Goal: Use online tool/utility: Utilize a website feature to perform a specific function

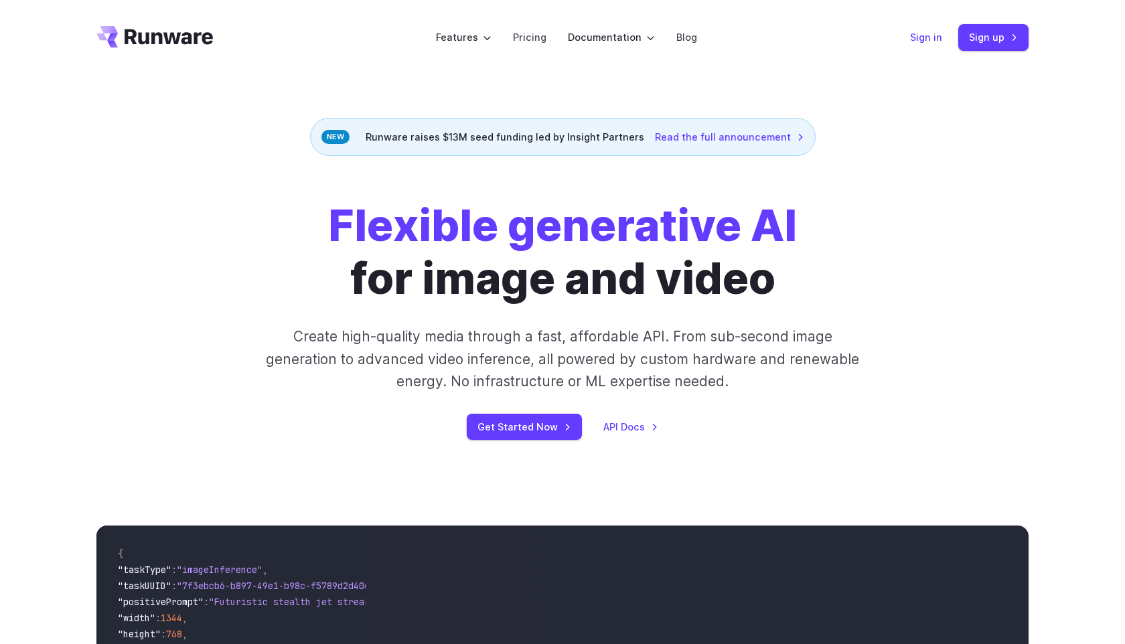
click at [932, 44] on link "Sign in" at bounding box center [926, 36] width 32 height 15
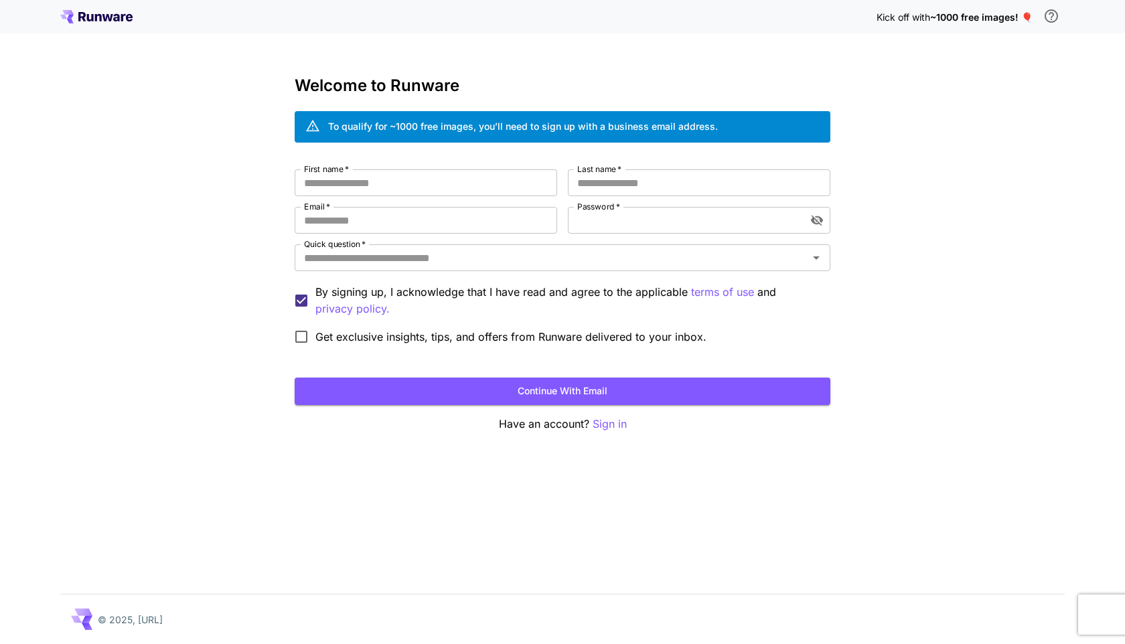
click at [390, 169] on div "Welcome to Runware To qualify for ~1000 free images, you’ll need to sign up wit…" at bounding box center [563, 254] width 536 height 356
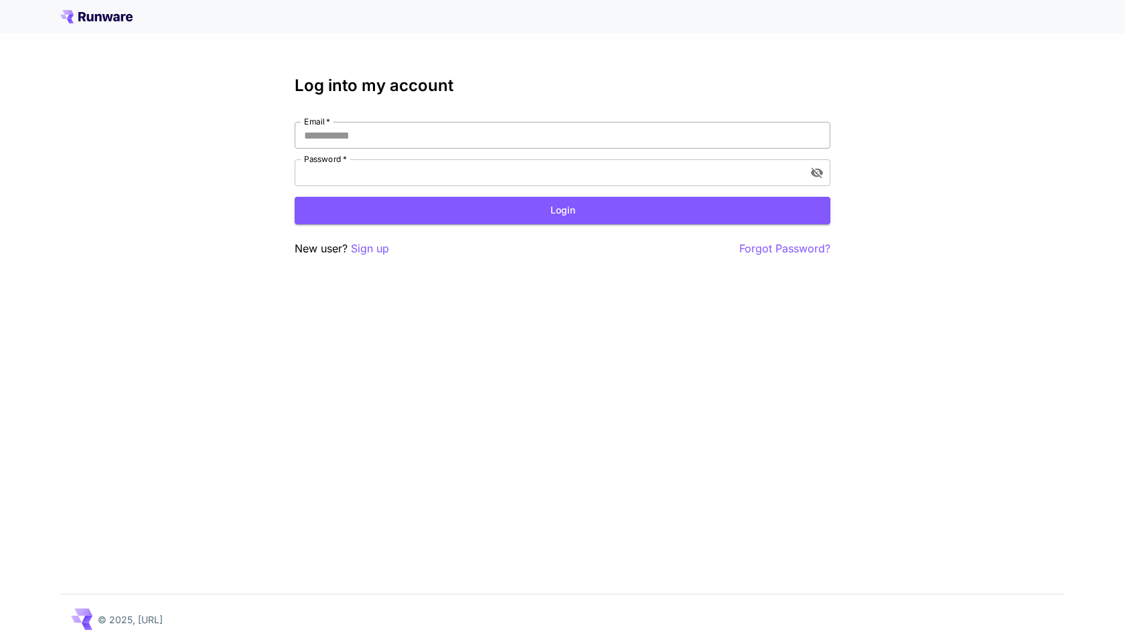
click at [363, 144] on input "Email   *" at bounding box center [563, 135] width 536 height 27
type input "**********"
click button "Login" at bounding box center [563, 210] width 536 height 27
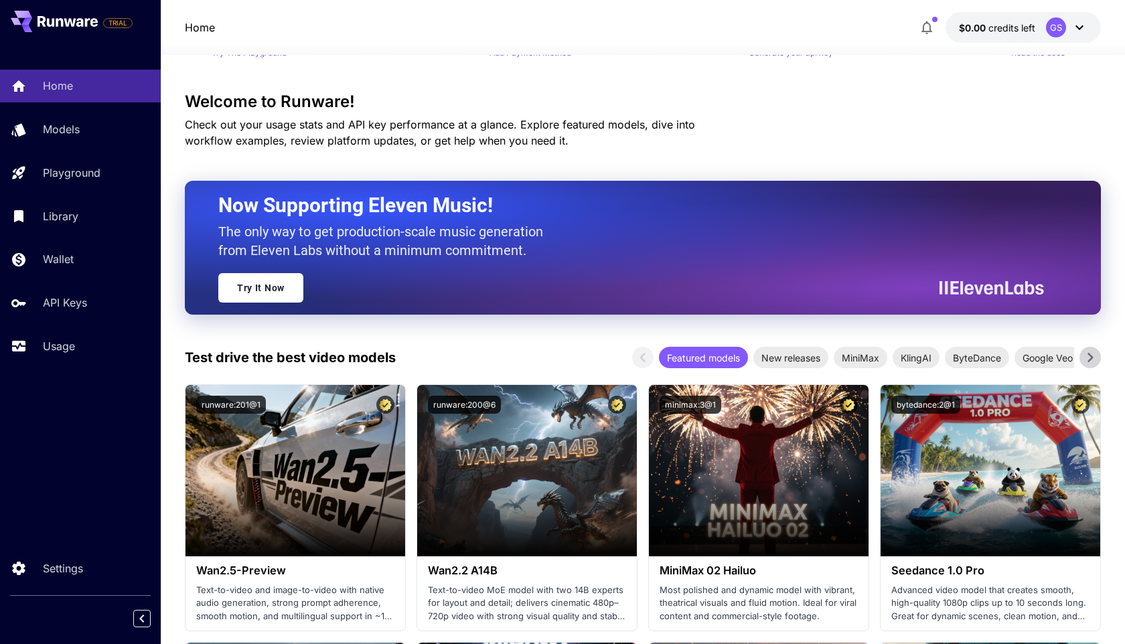
scroll to position [53, 0]
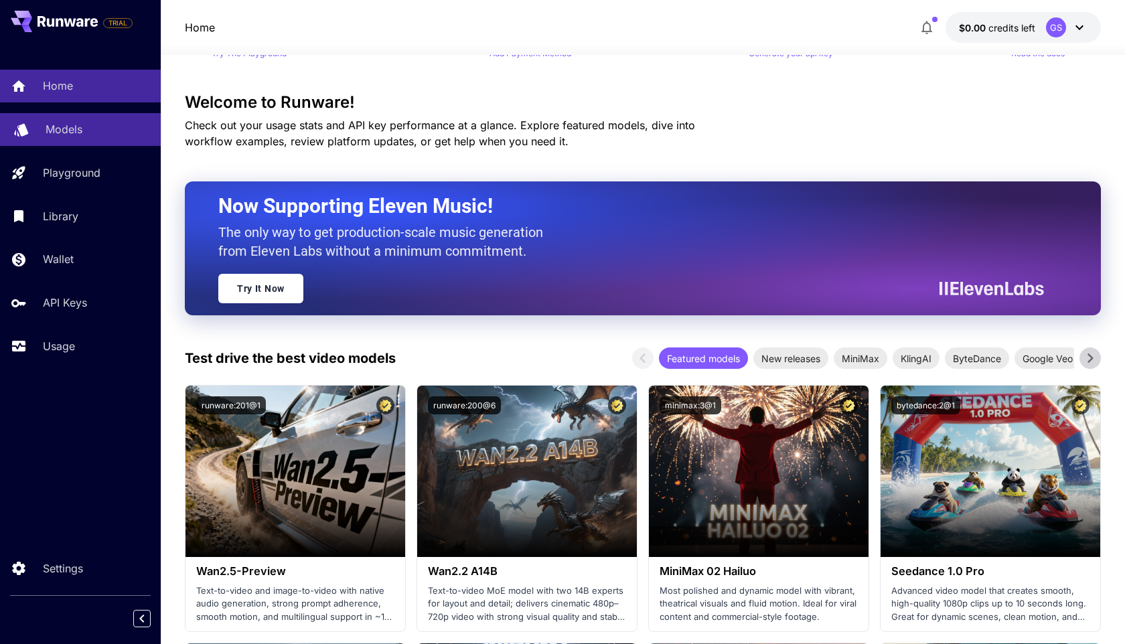
click at [110, 129] on div "Models" at bounding box center [98, 129] width 104 height 16
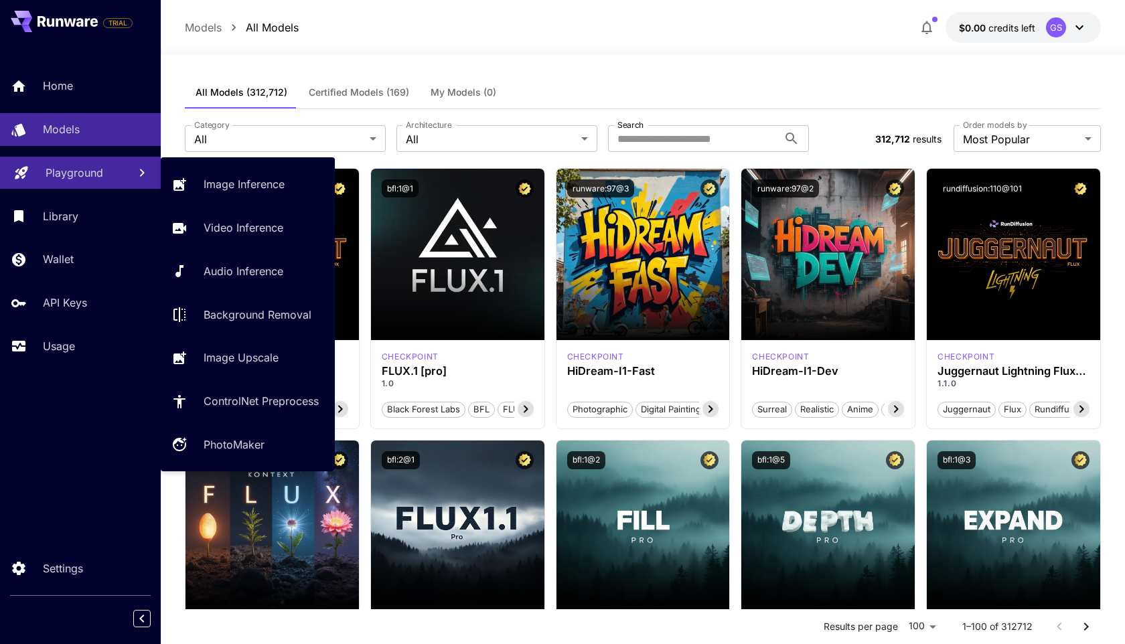
click at [105, 173] on div "Playground" at bounding box center [82, 173] width 72 height 16
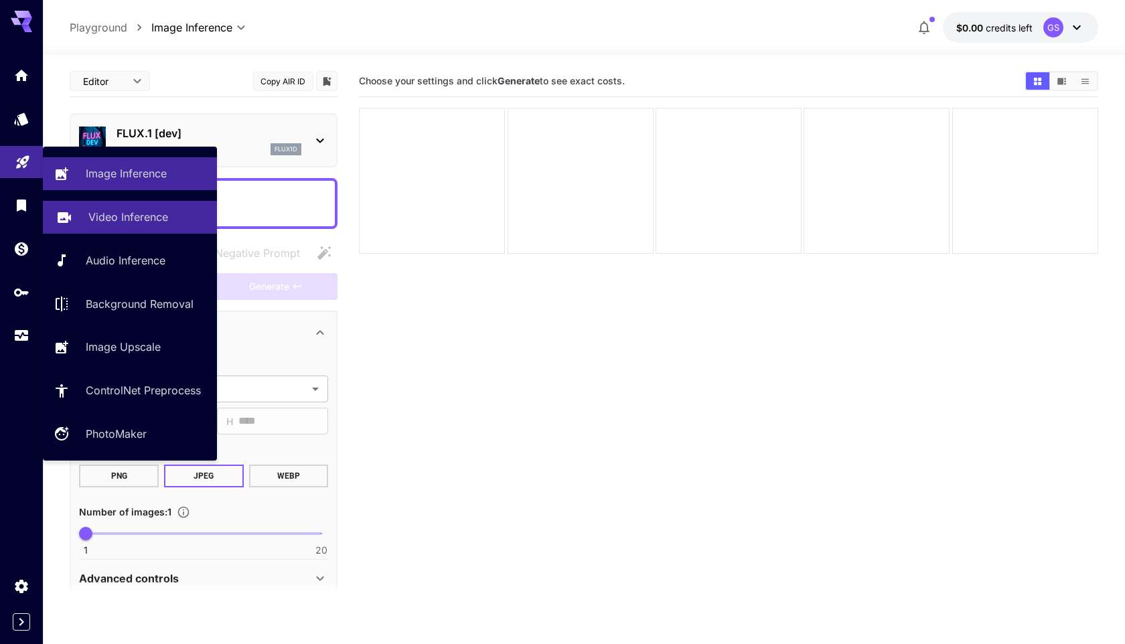
click at [145, 210] on p "Video Inference" at bounding box center [128, 217] width 80 height 16
type input "**********"
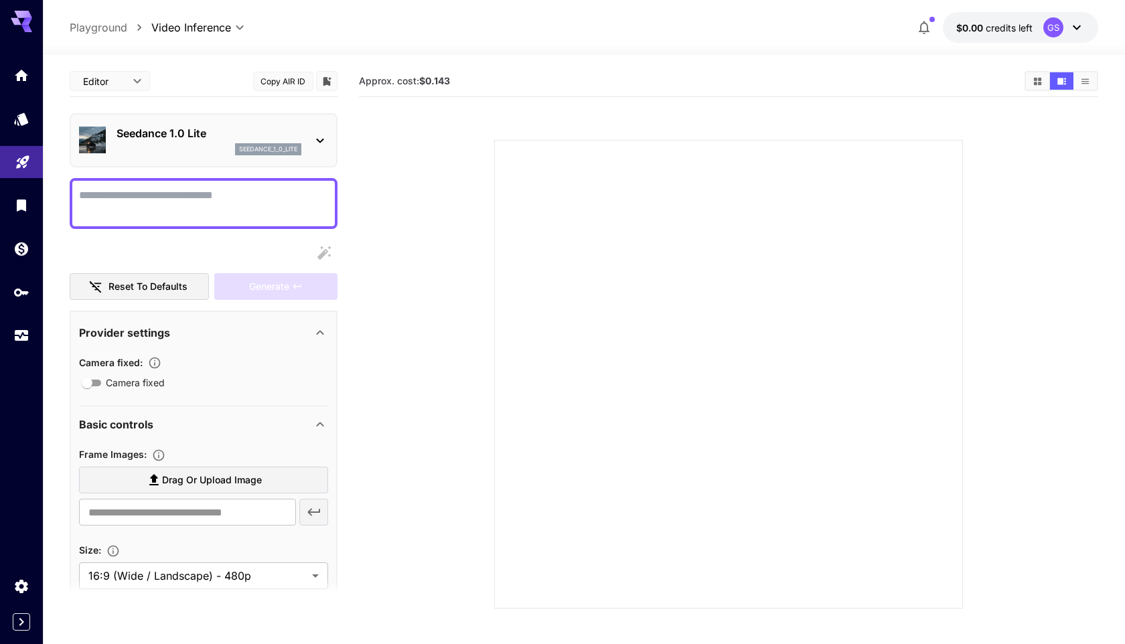
click at [227, 153] on div "seedance_1_0_lite" at bounding box center [208, 149] width 185 height 12
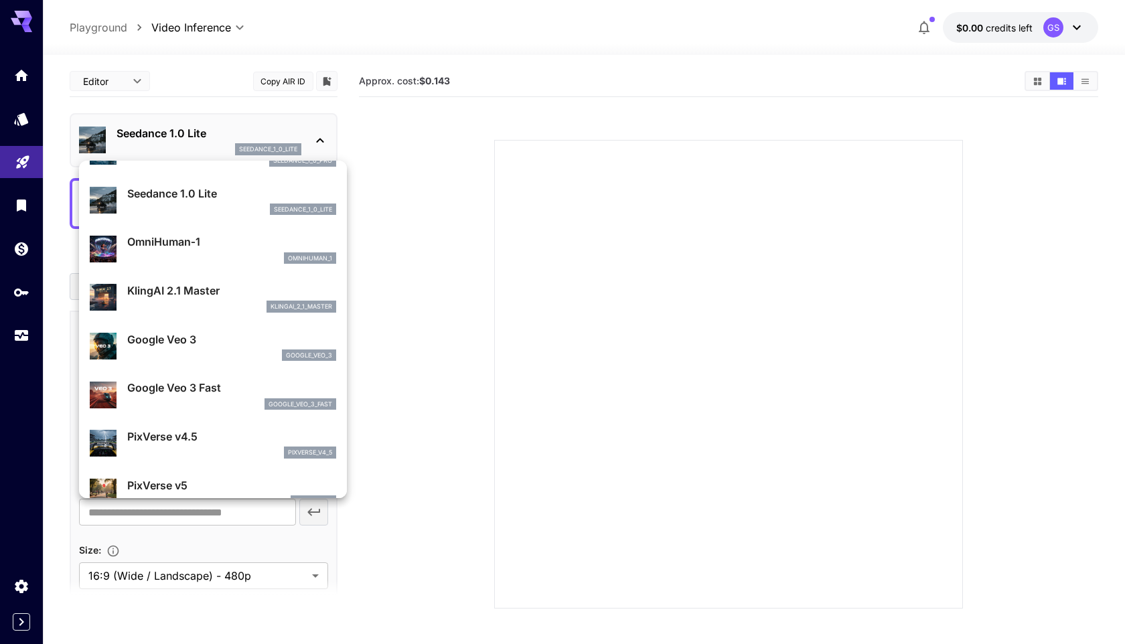
scroll to position [263, 0]
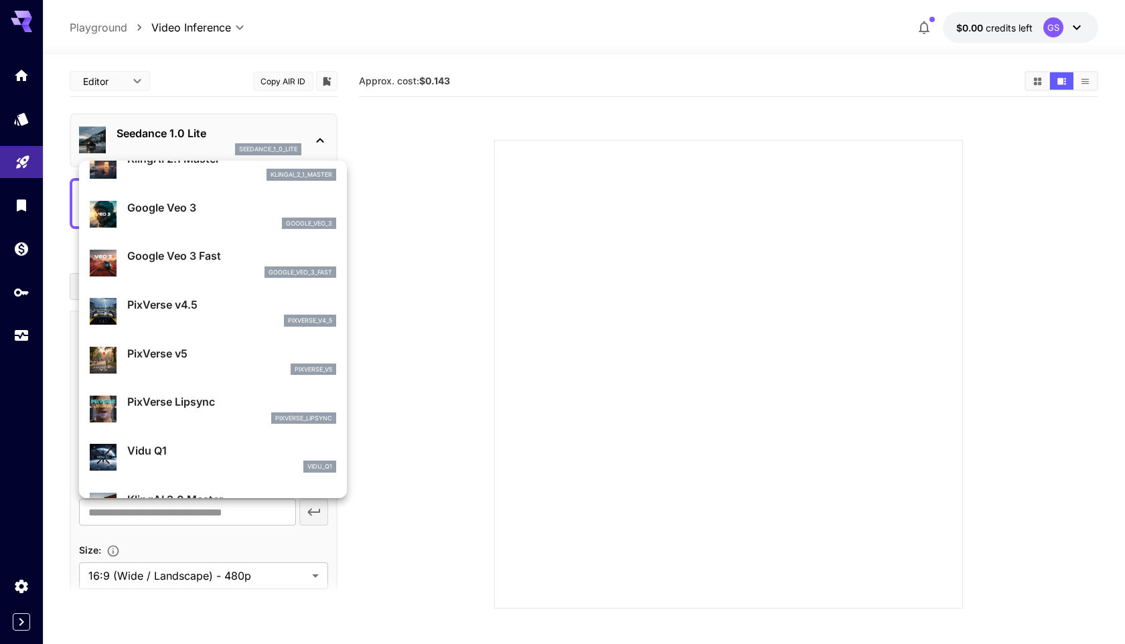
click at [246, 230] on div "Google Veo 3 google_veo_3" at bounding box center [213, 214] width 246 height 41
type input "**********"
type input "****"
type input "***"
type input "*"
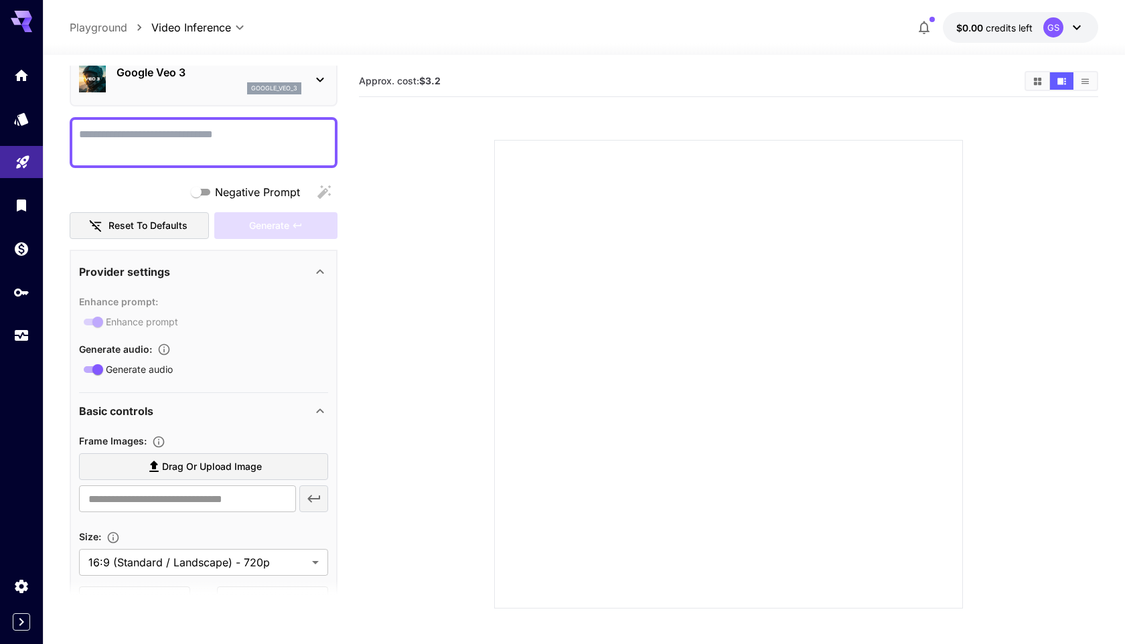
scroll to position [84, 0]
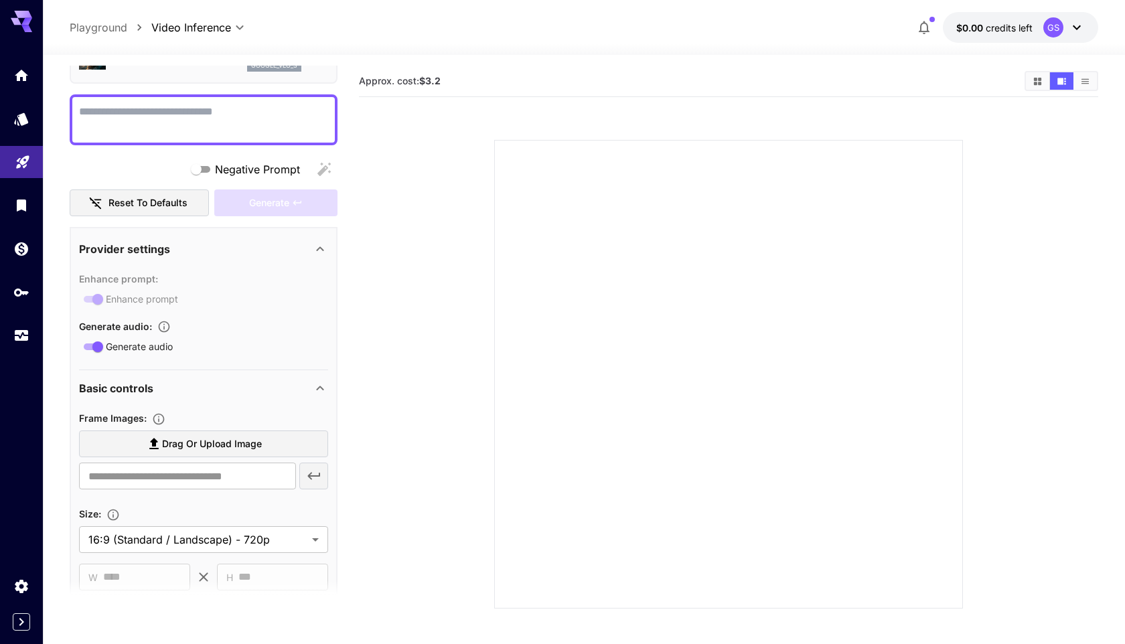
click at [236, 134] on textarea "Negative Prompt" at bounding box center [203, 120] width 249 height 32
paste textarea "**********"
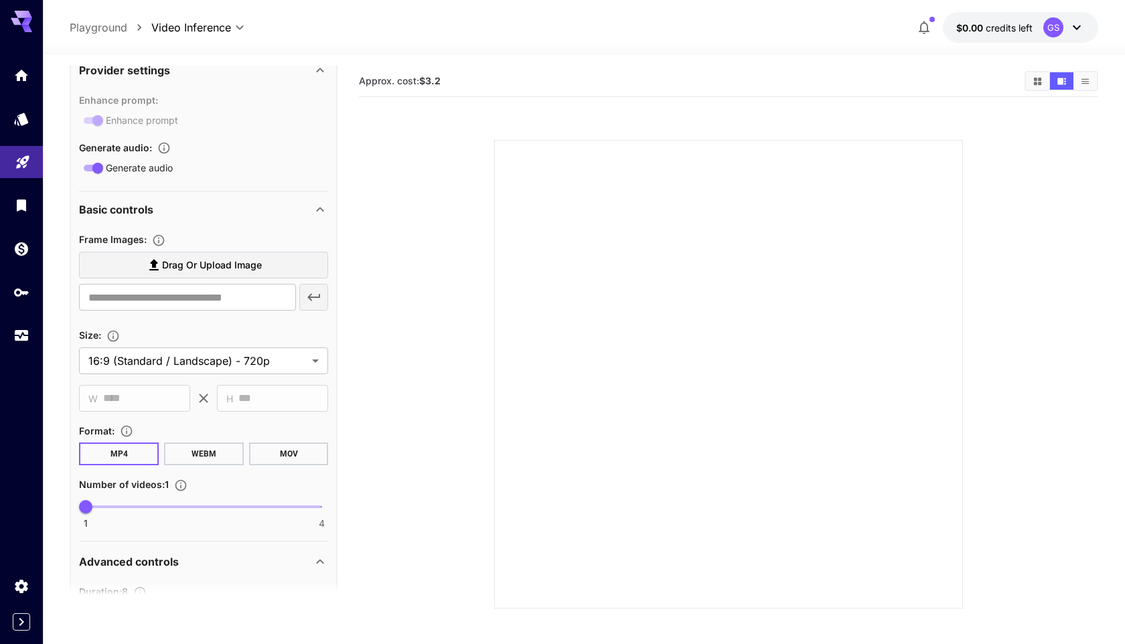
scroll to position [386, 0]
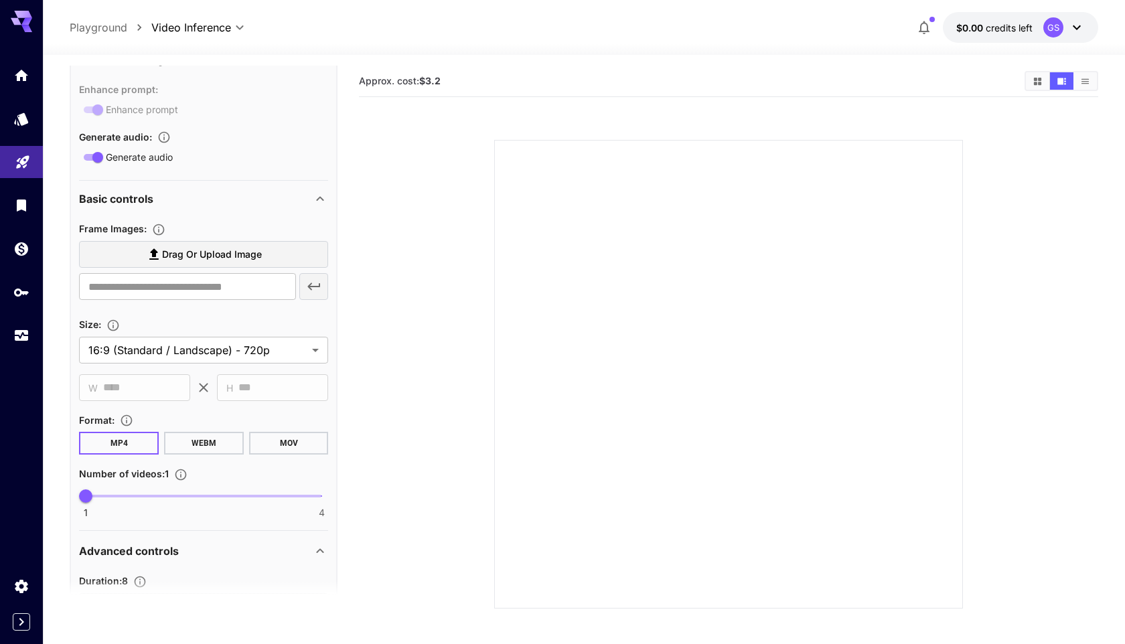
type textarea "**********"
click at [239, 263] on label "Drag or upload image" at bounding box center [203, 254] width 249 height 27
click at [0, 0] on input "Drag or upload image" at bounding box center [0, 0] width 0 height 0
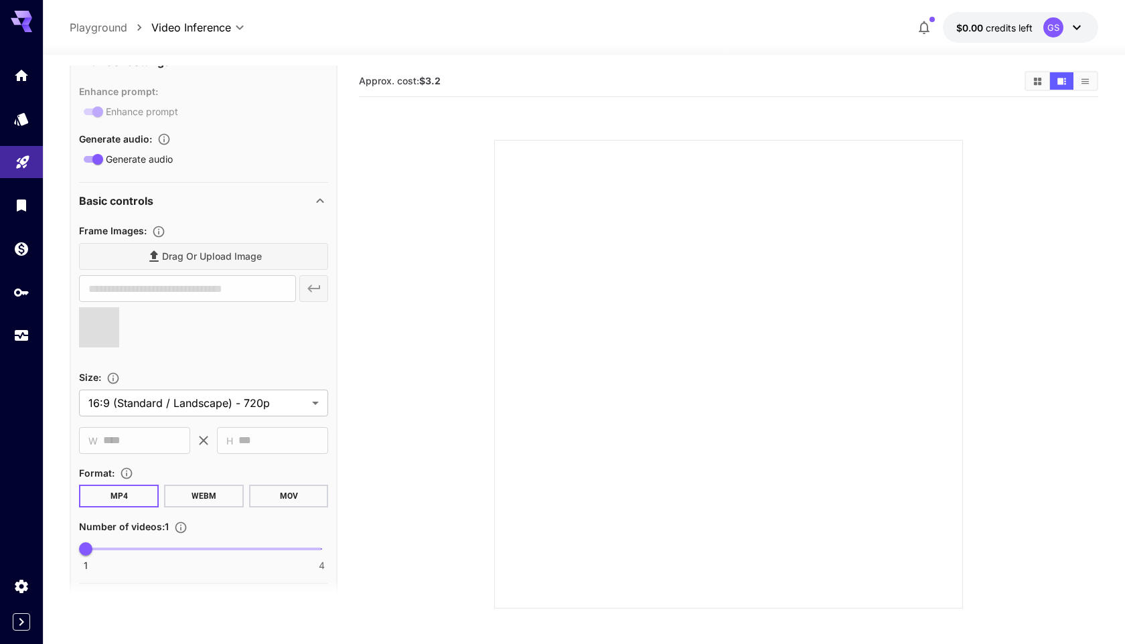
scroll to position [252, 0]
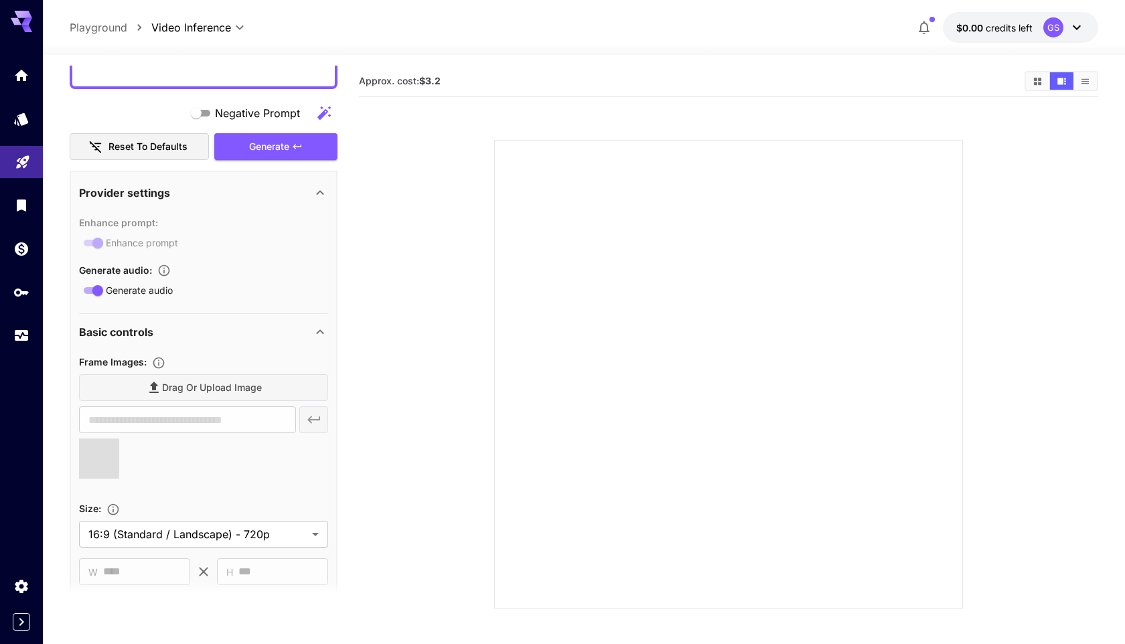
type input "**********"
click at [293, 133] on div "Generate" at bounding box center [275, 146] width 123 height 27
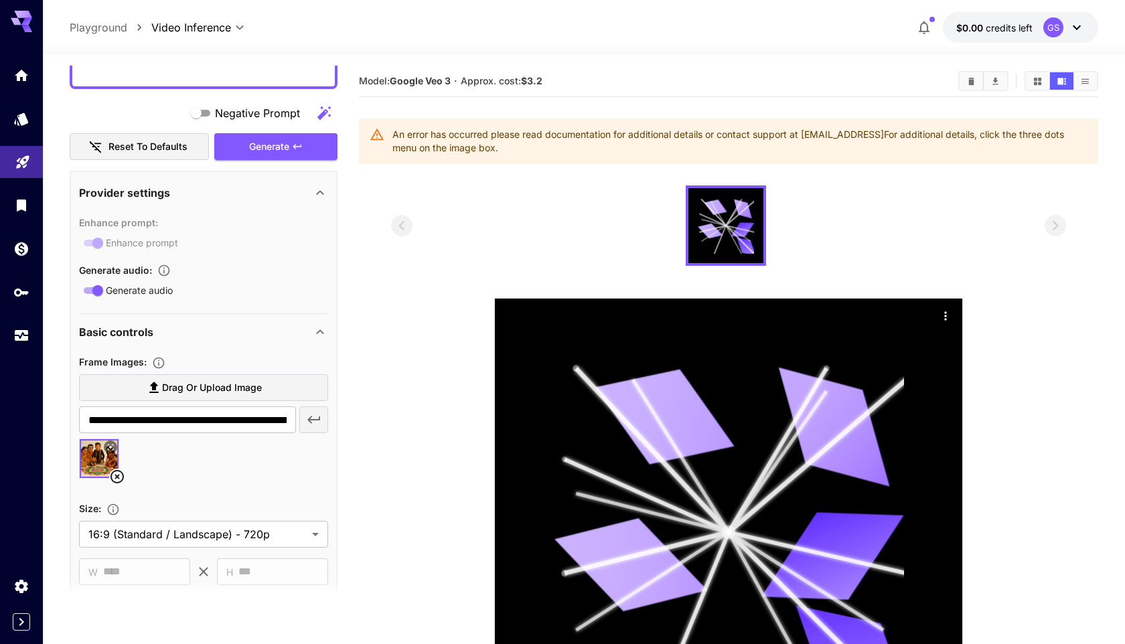
scroll to position [0, 0]
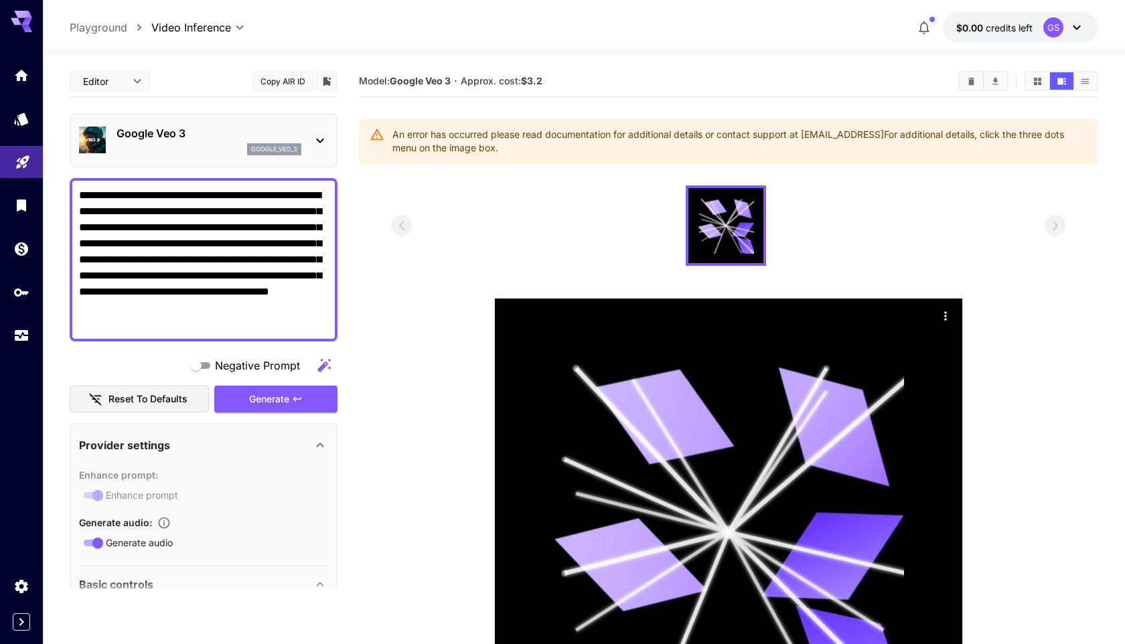
click at [994, 42] on div at bounding box center [584, 47] width 1082 height 16
click at [1001, 19] on button "$0.00 credits left GS" at bounding box center [1020, 27] width 155 height 31
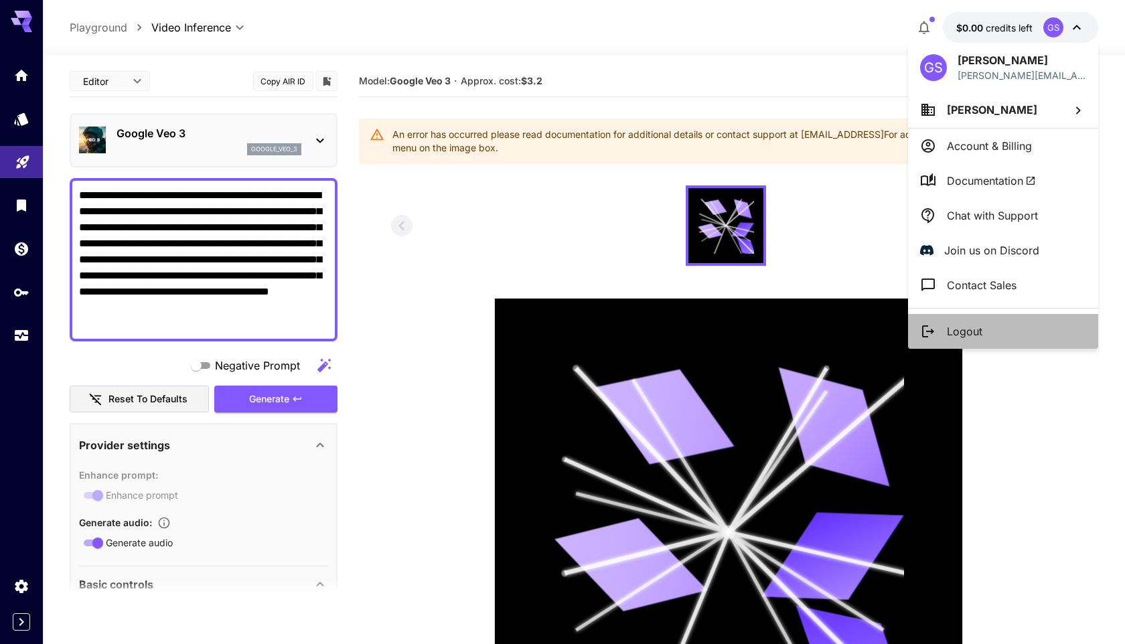
click at [951, 343] on li "Logout" at bounding box center [1003, 331] width 190 height 35
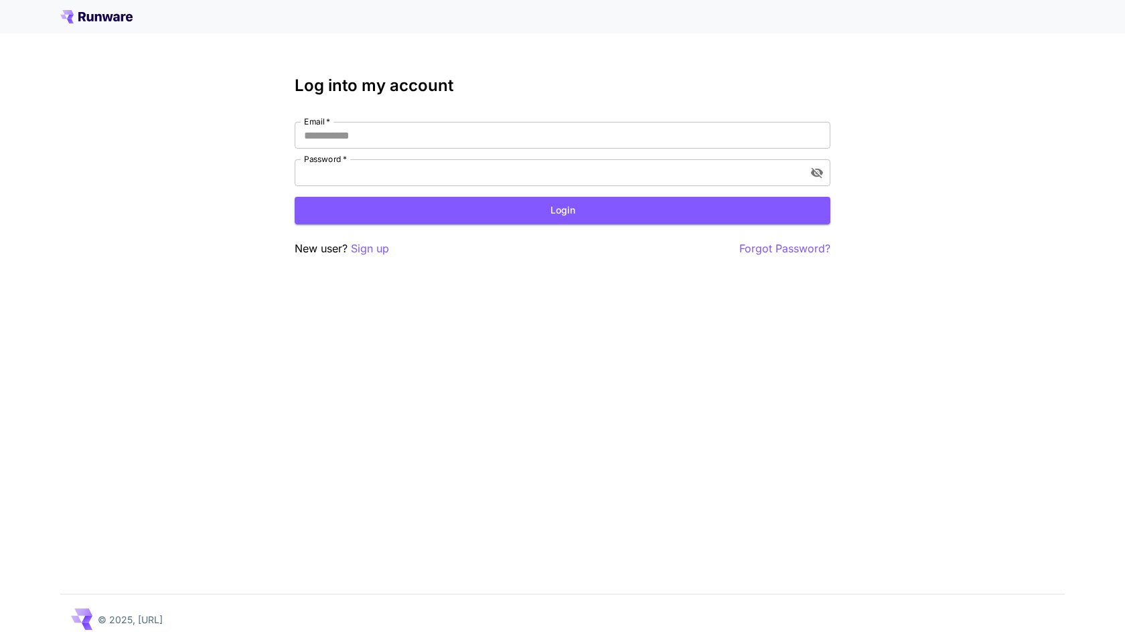
click at [363, 258] on div "Log into my account Email   * Email   * Password   * Password   * Login New use…" at bounding box center [562, 322] width 1125 height 644
click at [363, 256] on p "Sign up" at bounding box center [370, 248] width 38 height 17
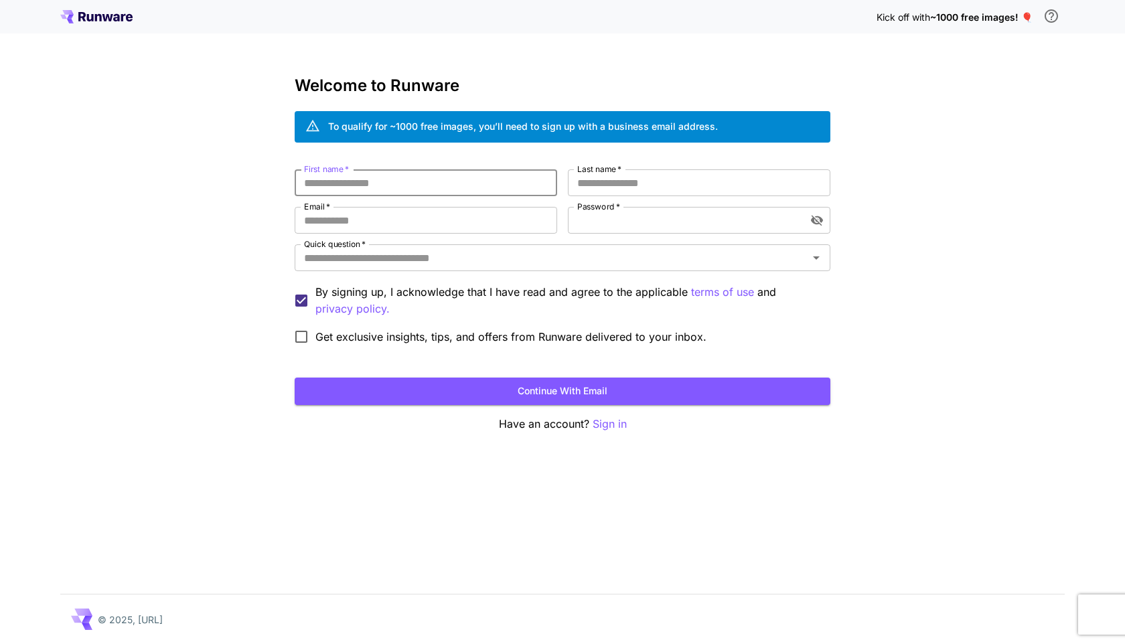
click at [404, 181] on input "First name   *" at bounding box center [426, 182] width 262 height 27
type input "******"
type input "*****"
type input "**********"
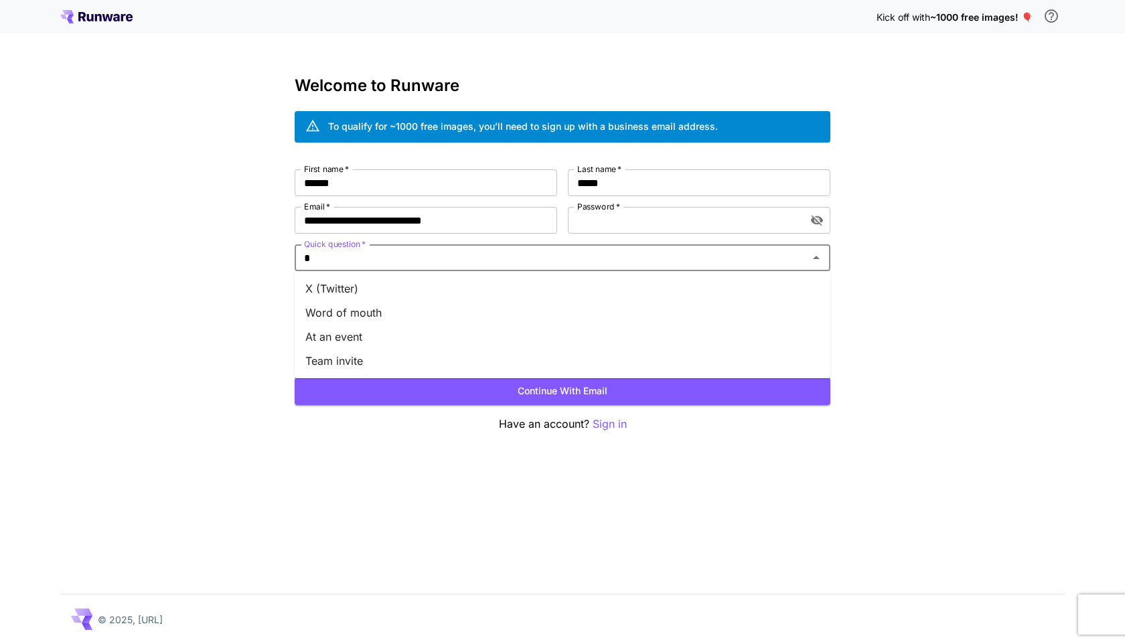
click at [306, 292] on li "X (Twitter)" at bounding box center [563, 289] width 536 height 24
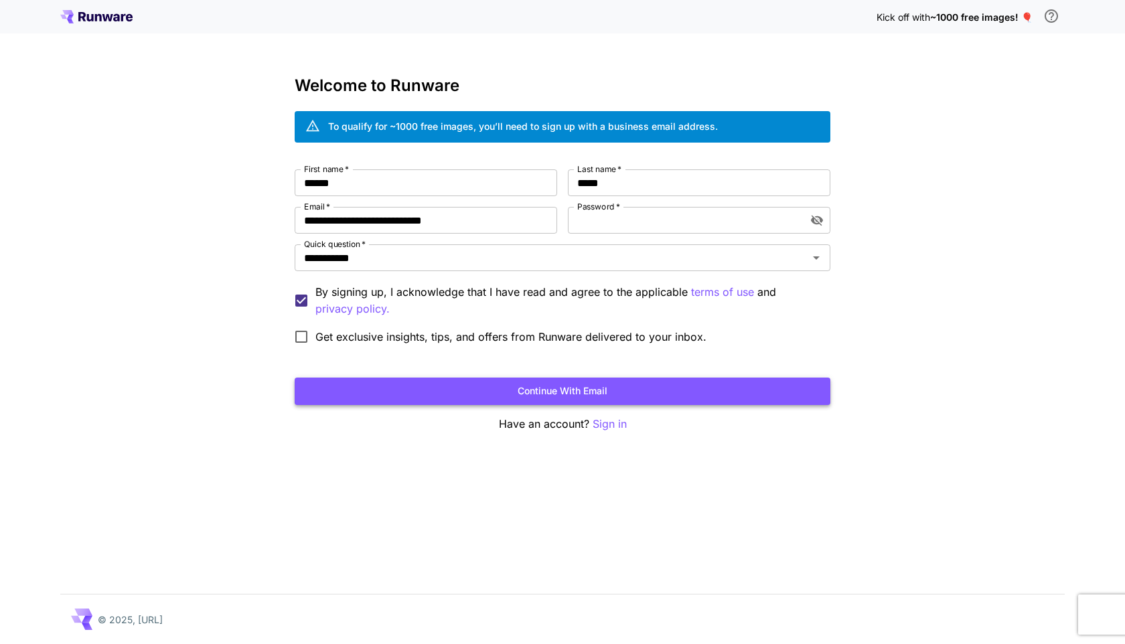
click at [369, 380] on button "Continue with email" at bounding box center [563, 391] width 536 height 27
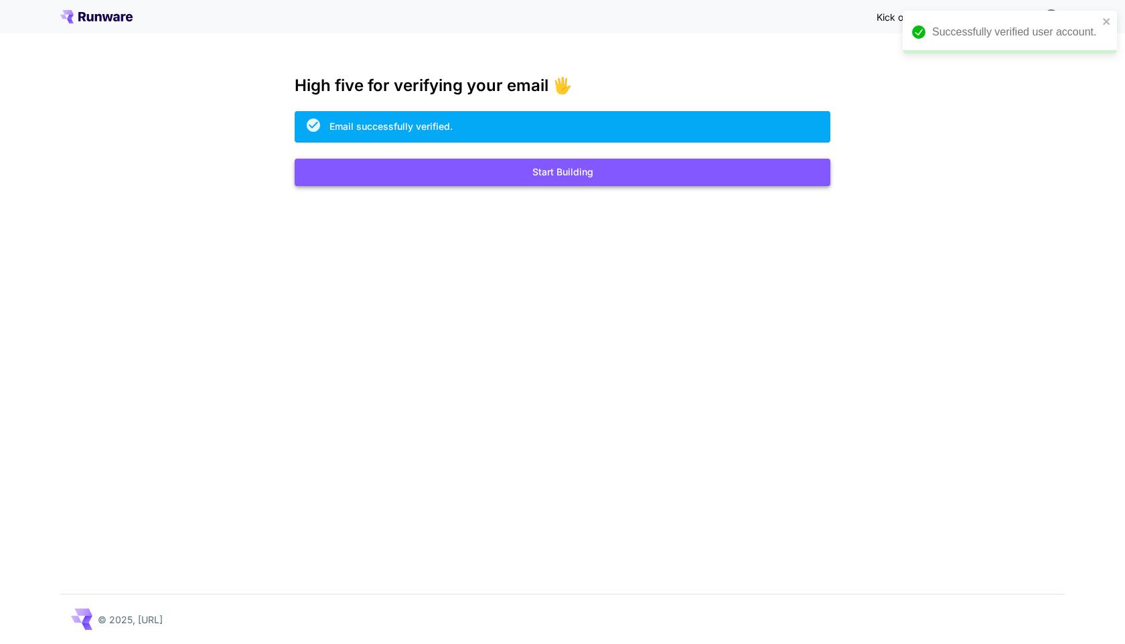
click at [571, 175] on button "Start Building" at bounding box center [563, 172] width 536 height 27
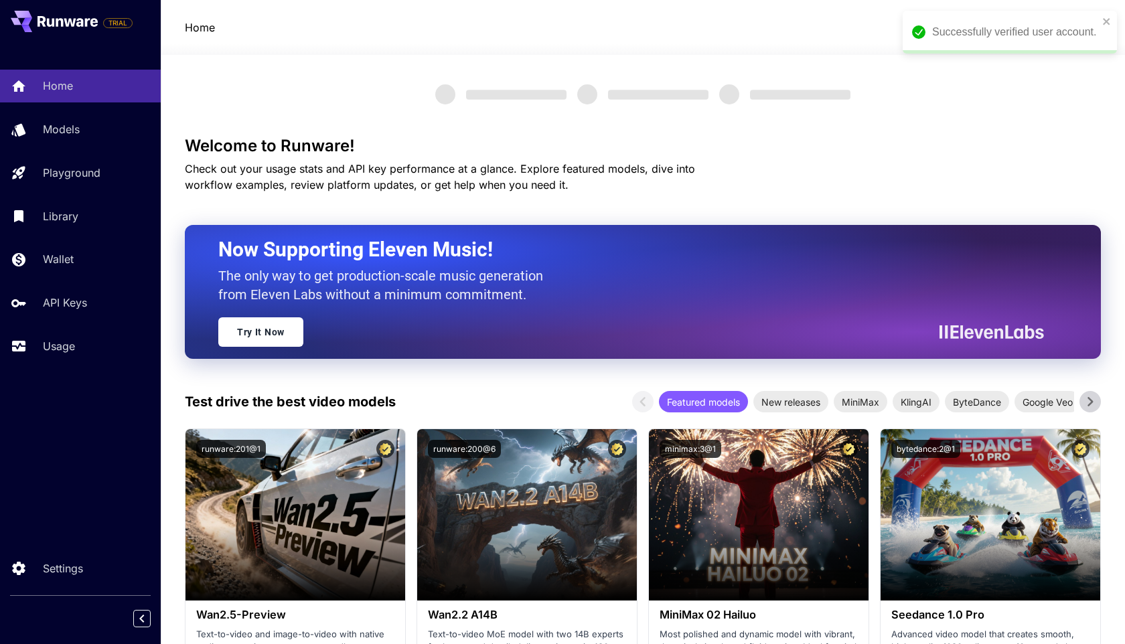
click at [1103, 27] on div "Successfully verified user account." at bounding box center [1010, 32] width 214 height 43
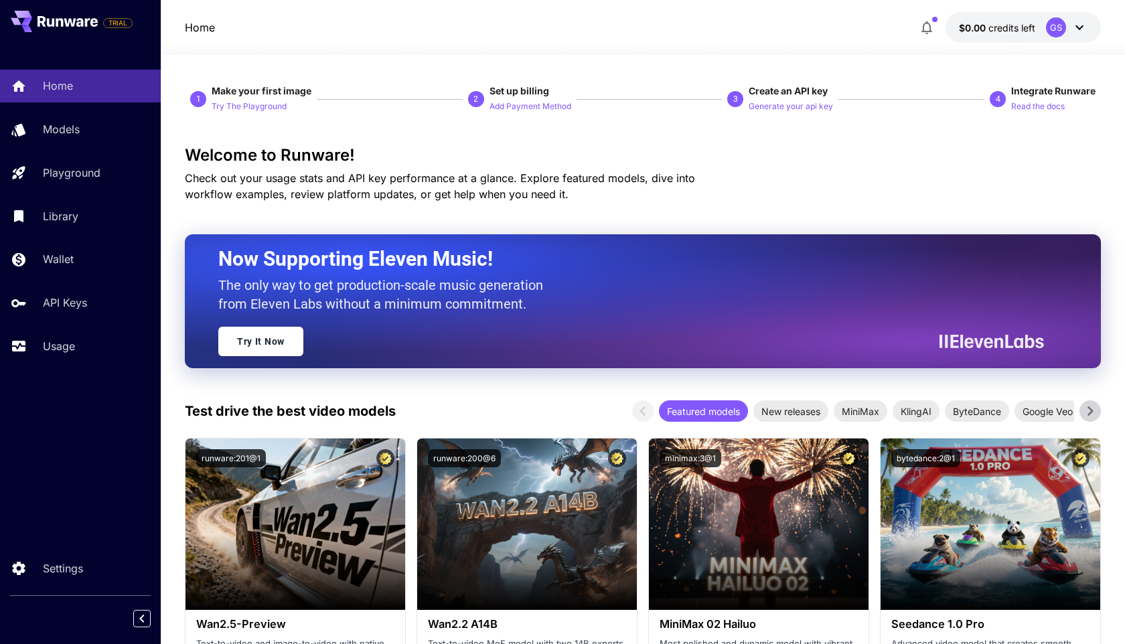
click at [1025, 33] on p "$0.00 credits left" at bounding box center [997, 28] width 76 height 14
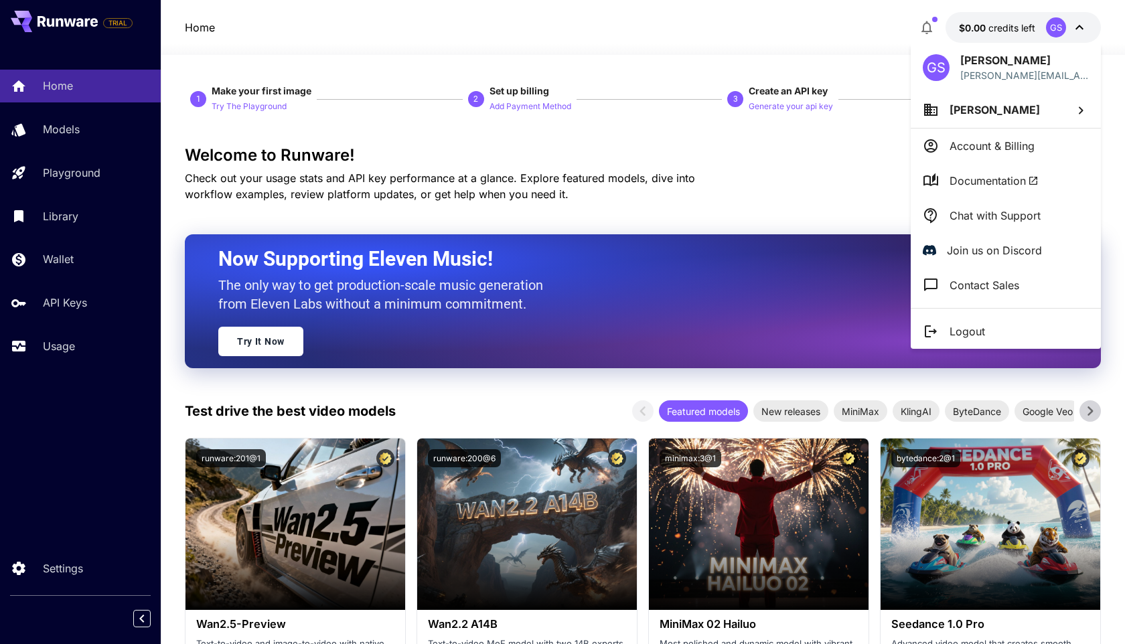
click at [638, 137] on div at bounding box center [562, 322] width 1125 height 644
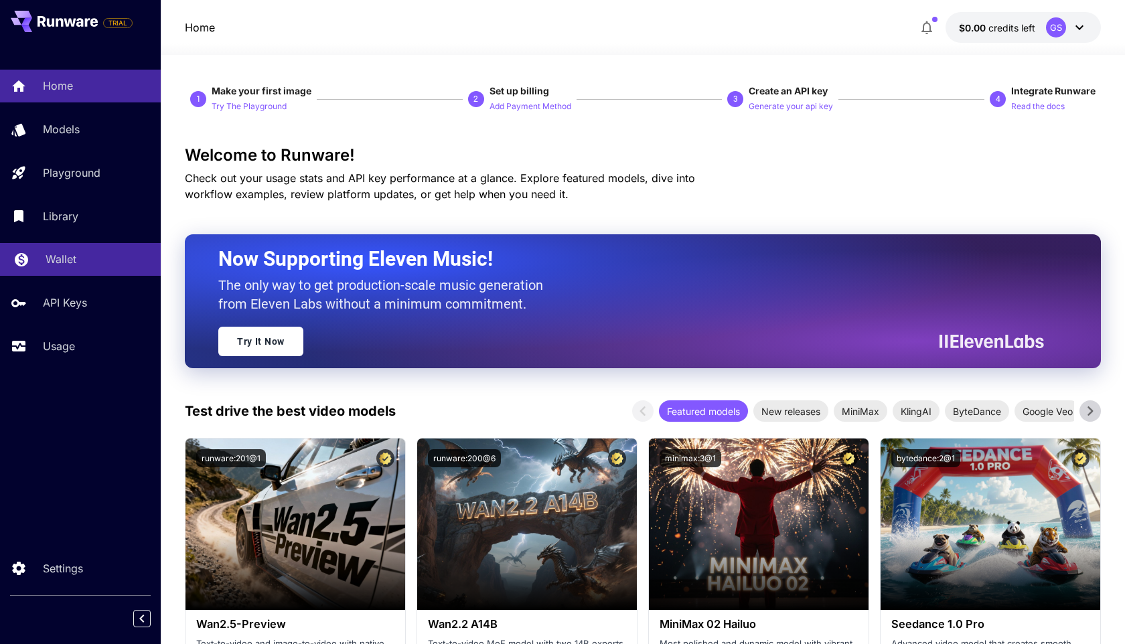
click at [102, 256] on div "Wallet" at bounding box center [98, 259] width 104 height 16
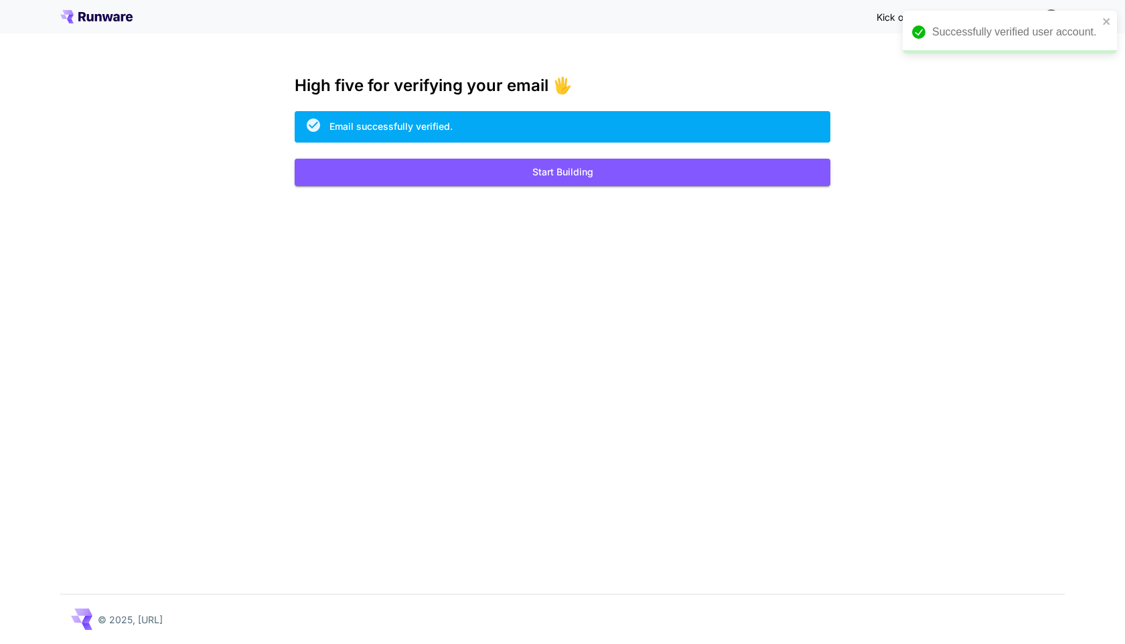
drag, startPoint x: 1044, startPoint y: 34, endPoint x: 1124, endPoint y: 46, distance: 81.1
click at [1089, 35] on div "Successfully verified user account." at bounding box center [1015, 32] width 166 height 16
drag, startPoint x: 915, startPoint y: 34, endPoint x: 1124, endPoint y: 70, distance: 212.0
click at [1124, 68] on div "Successfully verified user account. Kick off with ~1000 free images! 🎈 High fiv…" at bounding box center [562, 322] width 1125 height 644
click at [989, 79] on div "Kick off with ~1000 free images! 🎈 High five for verifying your email 🖐️ Email …" at bounding box center [562, 322] width 1125 height 644
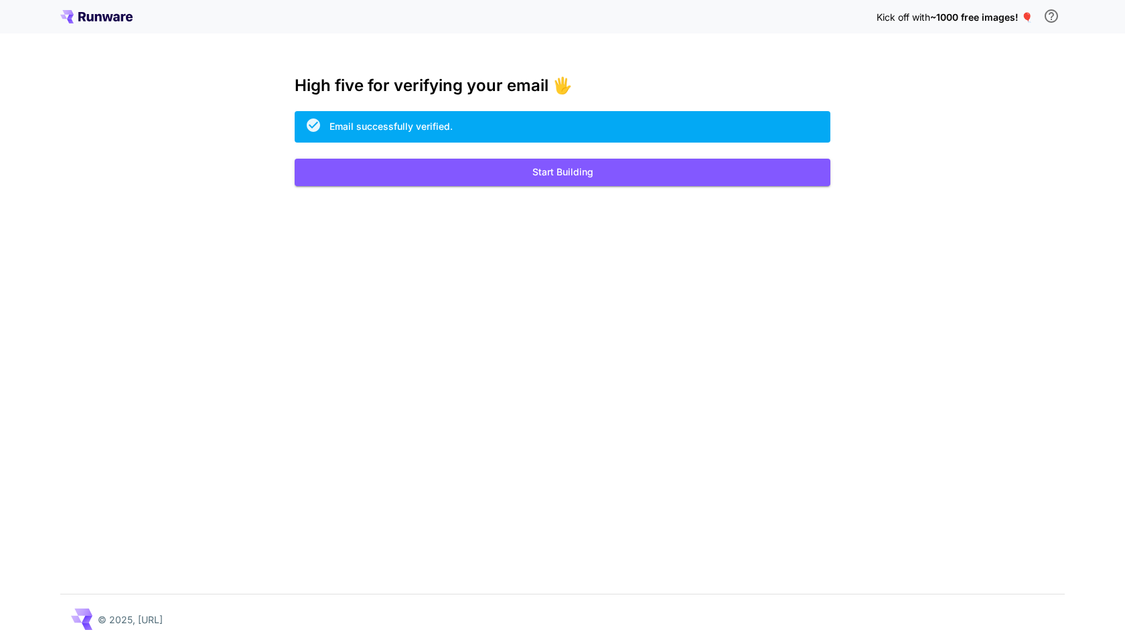
click at [1033, 21] on div "Kick off with ~1000 free images! 🎈" at bounding box center [970, 17] width 188 height 28
click at [1005, 15] on span "~1000 free images! 🎈" at bounding box center [981, 16] width 102 height 11
click at [1065, 16] on div "Kick off with ~1000 free images! 🎈" at bounding box center [562, 16] width 1125 height 33
click at [1044, 16] on icon "\a In order to qualify for free credit, you need to sign up with a business ema…" at bounding box center [1051, 16] width 16 height 16
click at [685, 155] on div "High five for verifying your email 🖐️ Email successfully verified. Start Buildi…" at bounding box center [563, 131] width 536 height 110
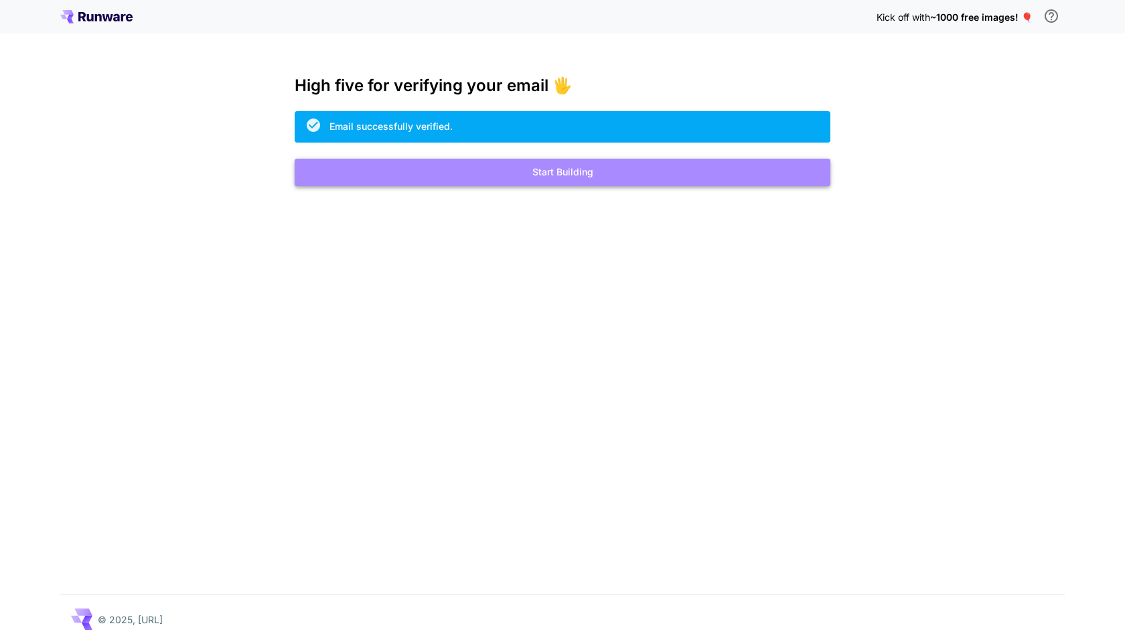
click at [671, 167] on button "Start Building" at bounding box center [563, 172] width 536 height 27
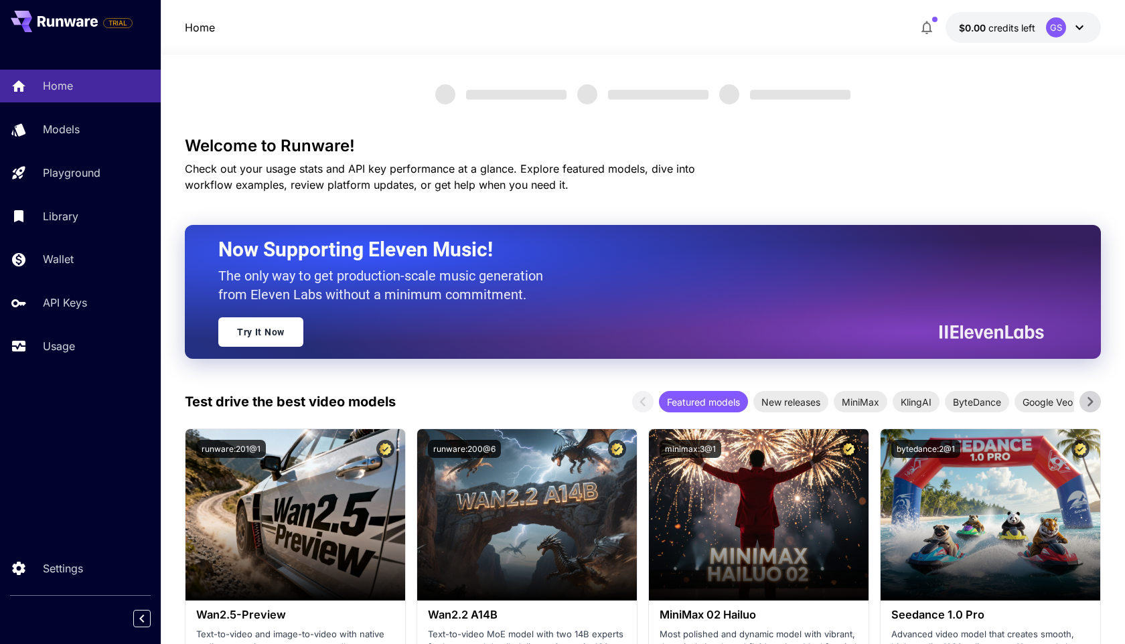
click at [671, 167] on span "Check out your usage stats and API key performance at a glance. Explore feature…" at bounding box center [440, 176] width 510 height 29
